Goal: Task Accomplishment & Management: Manage account settings

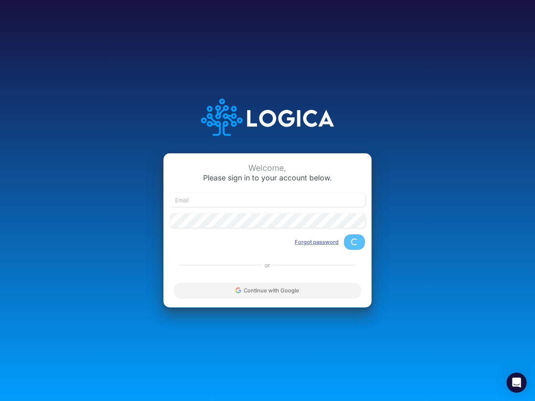
click at [317, 242] on button "Forgot password" at bounding box center [316, 242] width 55 height 14
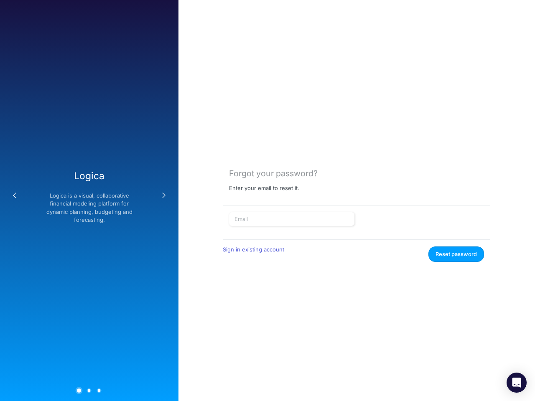
click at [354, 242] on form "Sign in existing account Reset password" at bounding box center [356, 237] width 255 height 50
click at [268, 291] on div "Forgot your password? Enter your email to reset it. Sign in existing account Re…" at bounding box center [356, 200] width 357 height 401
click at [517, 383] on icon "Open Intercom Messenger" at bounding box center [516, 383] width 9 height 10
